Goal: Transaction & Acquisition: Purchase product/service

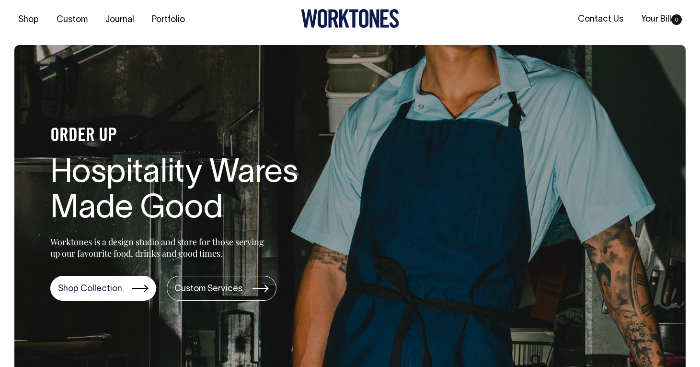
scroll to position [2, 0]
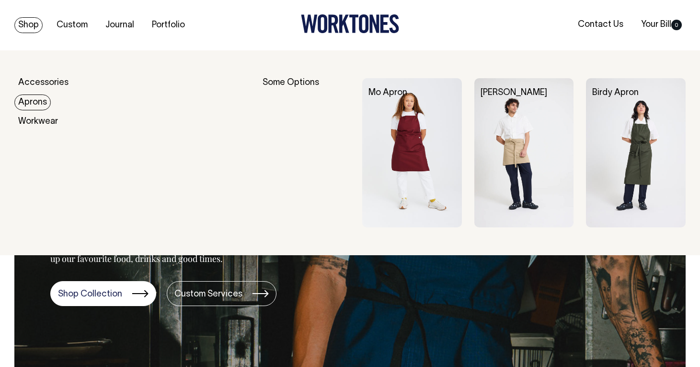
click at [34, 103] on link "Aprons" at bounding box center [32, 102] width 36 height 16
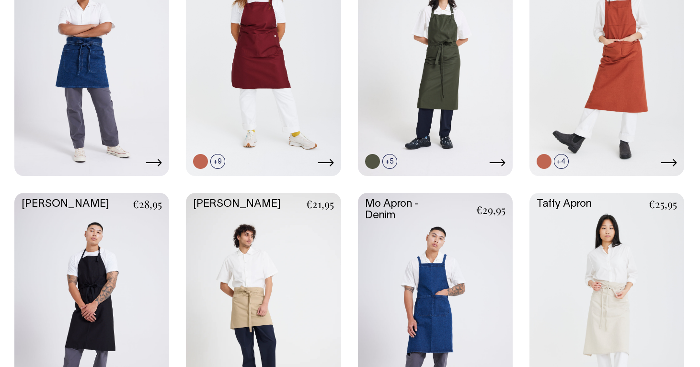
scroll to position [519, 0]
click at [440, 285] on link at bounding box center [435, 308] width 155 height 231
